Goal: Information Seeking & Learning: Learn about a topic

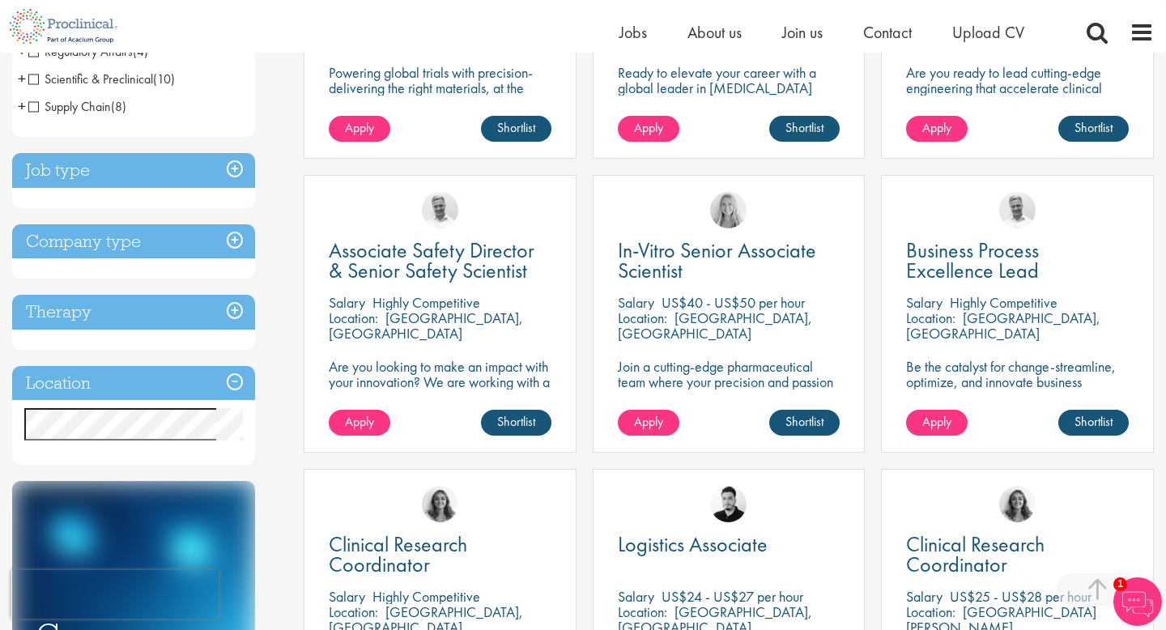
scroll to position [487, 0]
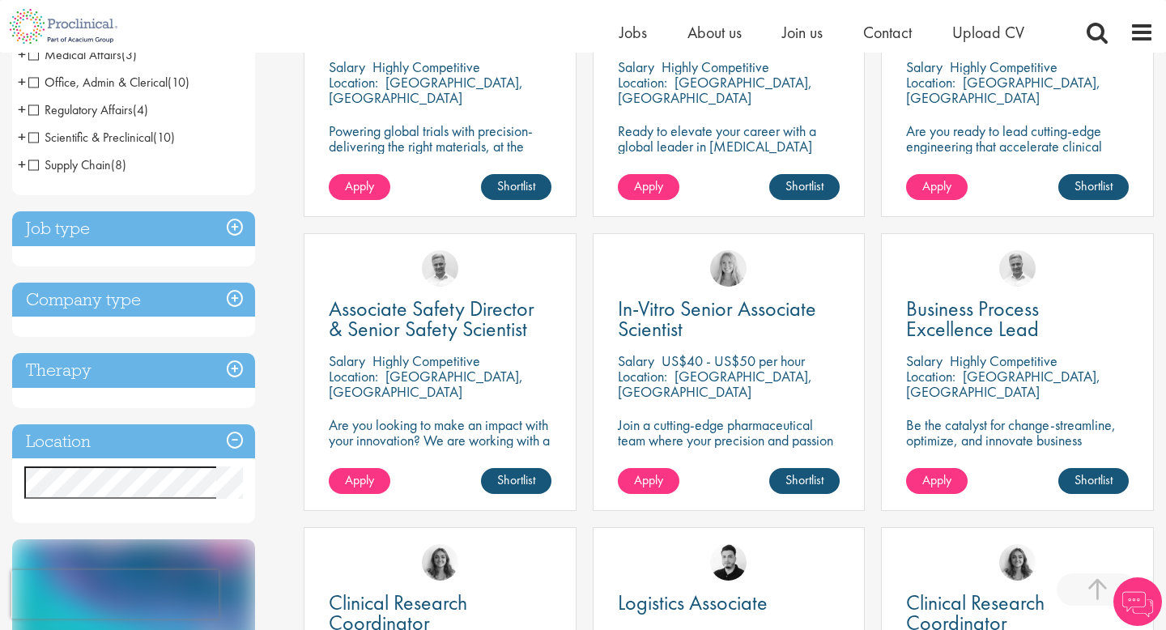
scroll to position [428, 0]
